Goal: Find specific page/section: Find specific page/section

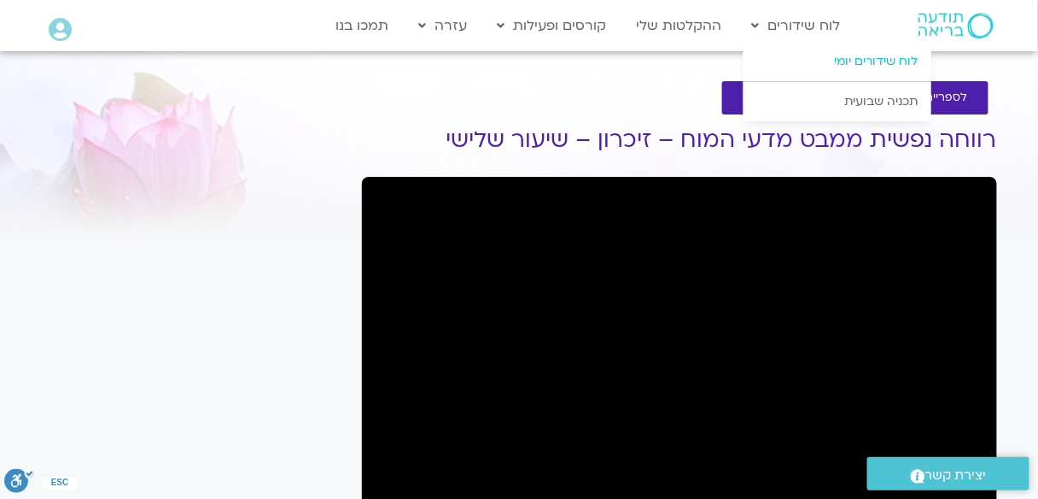
click at [832, 55] on link "לוח שידורים יומי" at bounding box center [838, 61] width 188 height 39
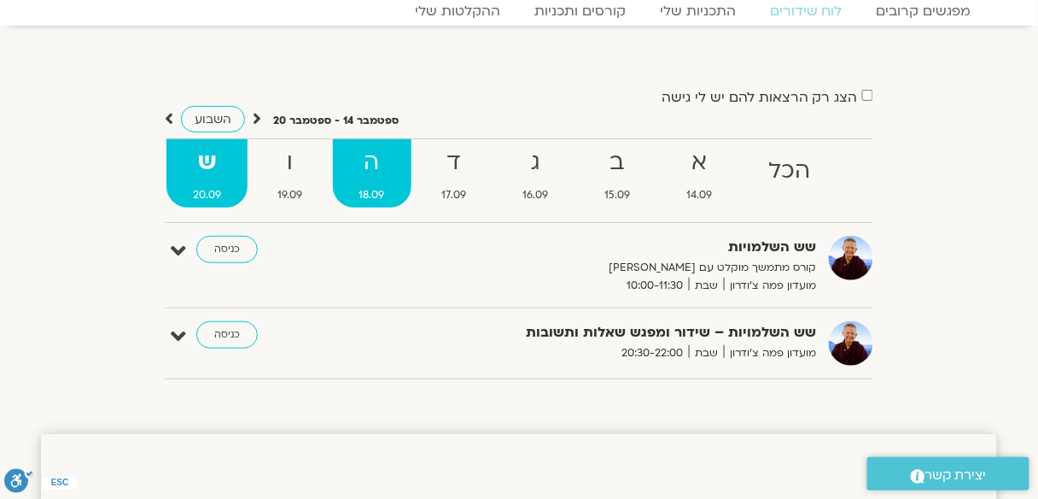
click at [369, 160] on strong "ה" at bounding box center [372, 162] width 79 height 38
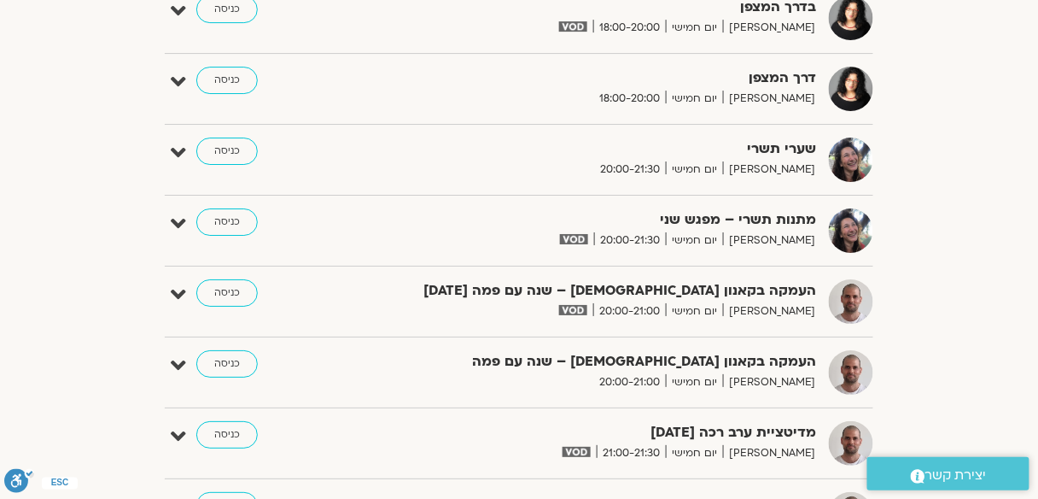
scroll to position [1503, 0]
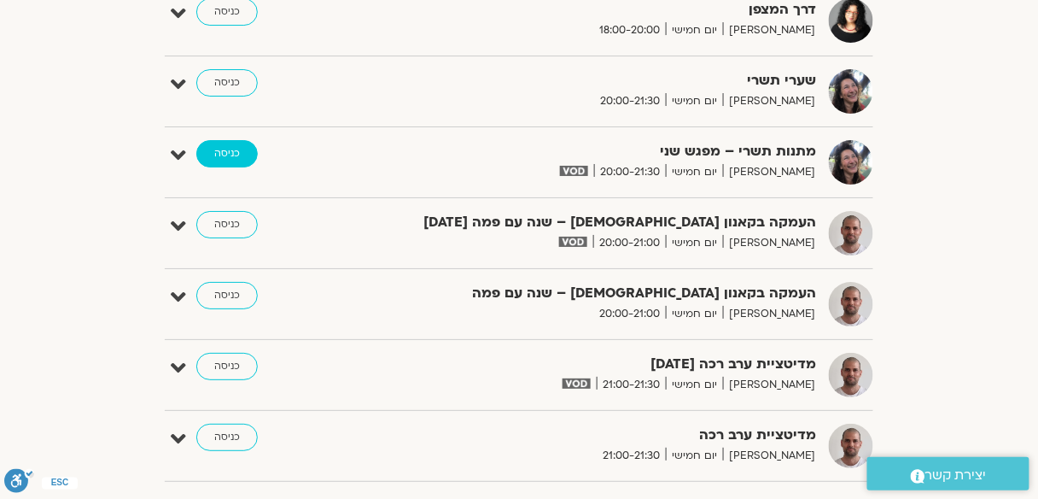
click at [232, 146] on link "כניסה" at bounding box center [226, 153] width 61 height 27
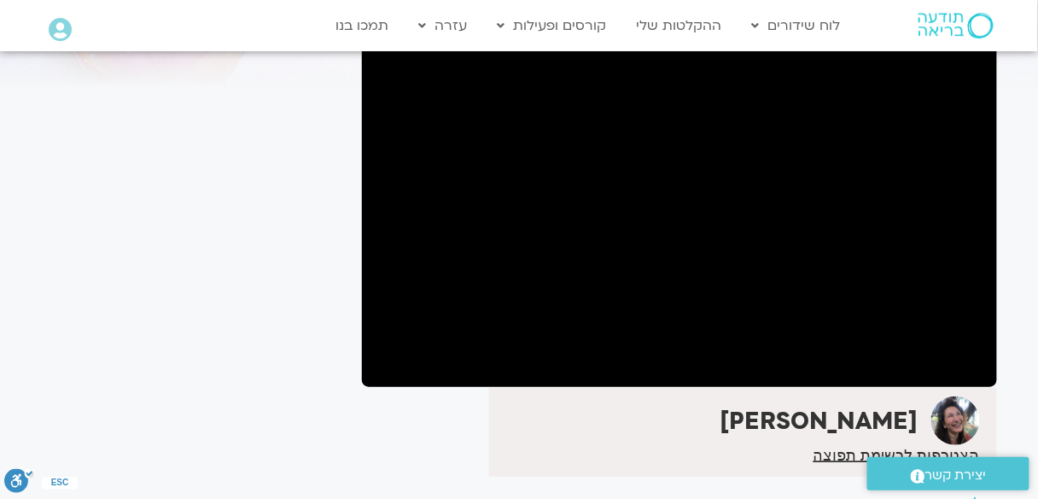
scroll to position [131, 0]
